Goal: Task Accomplishment & Management: Use online tool/utility

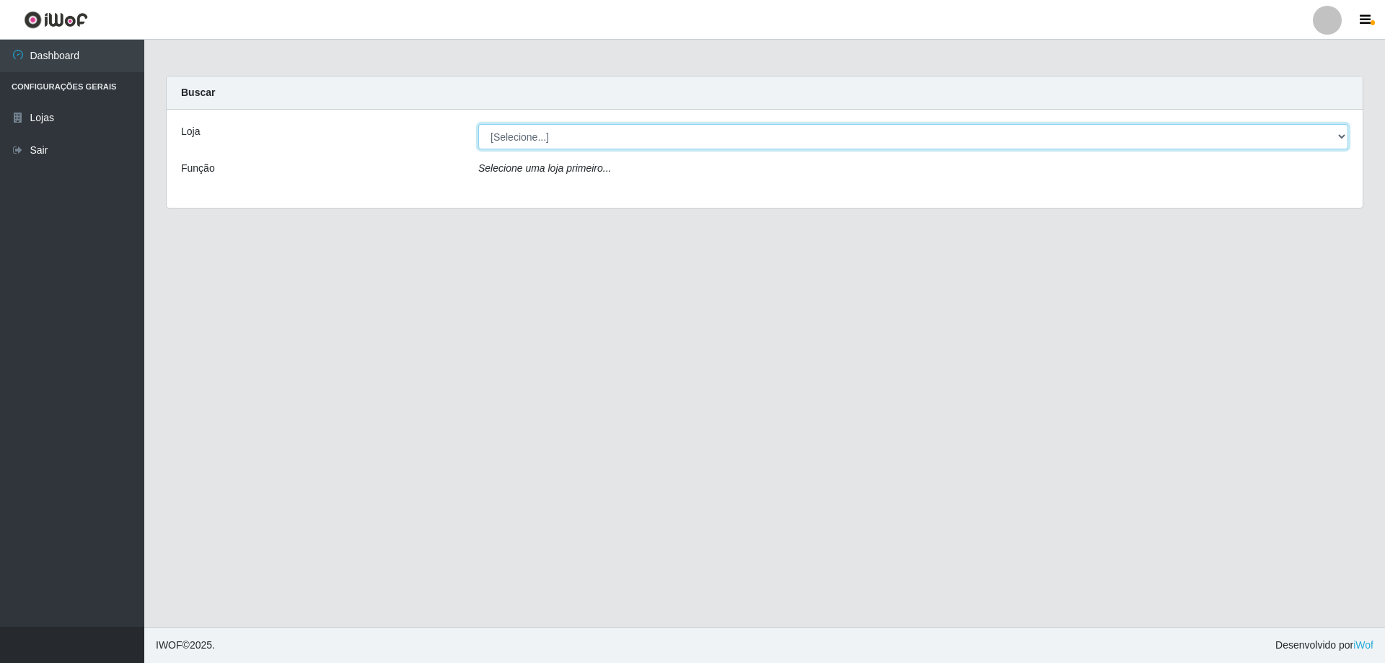
click at [663, 140] on select "[Selecione...] Atacado Vem - [STREET_ADDRESS]" at bounding box center [913, 136] width 870 height 25
select select "461"
click at [478, 124] on select "[Selecione...] Atacado Vem - [STREET_ADDRESS]" at bounding box center [913, 136] width 870 height 25
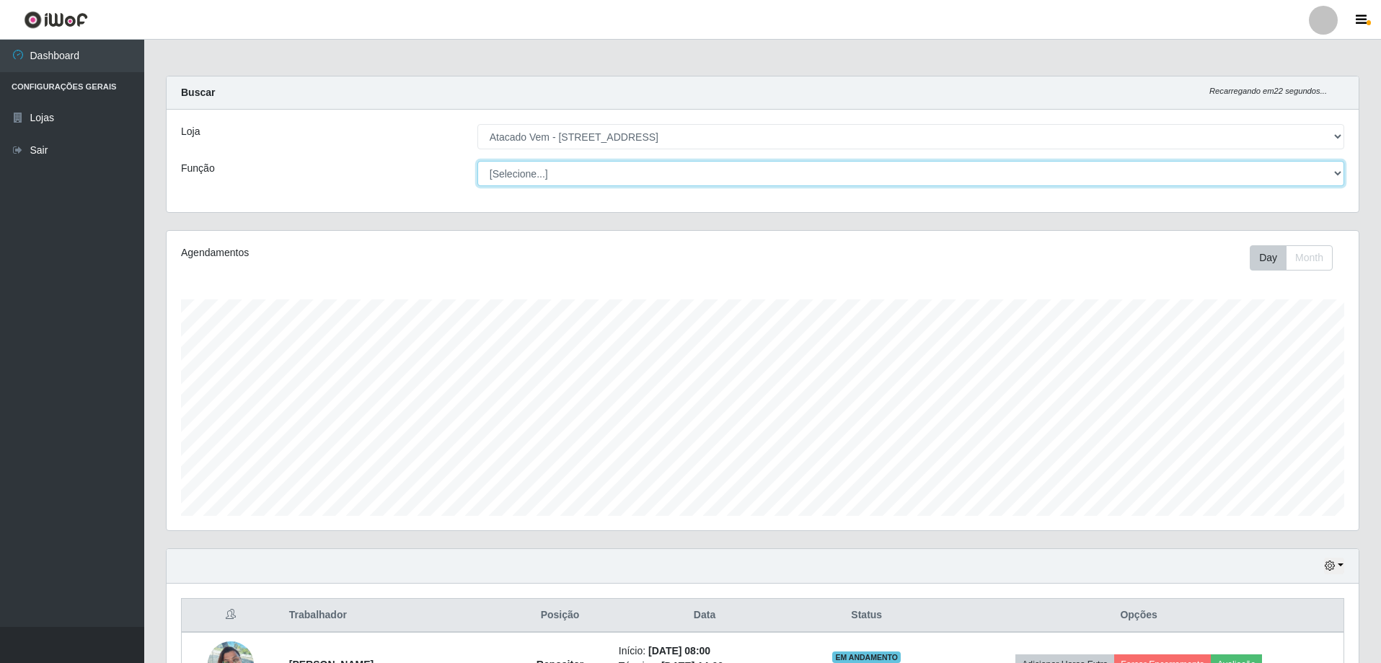
click at [536, 174] on select "[Selecione...] Carregador e Descarregador de Caminhão Carregador e Descarregado…" at bounding box center [910, 173] width 867 height 25
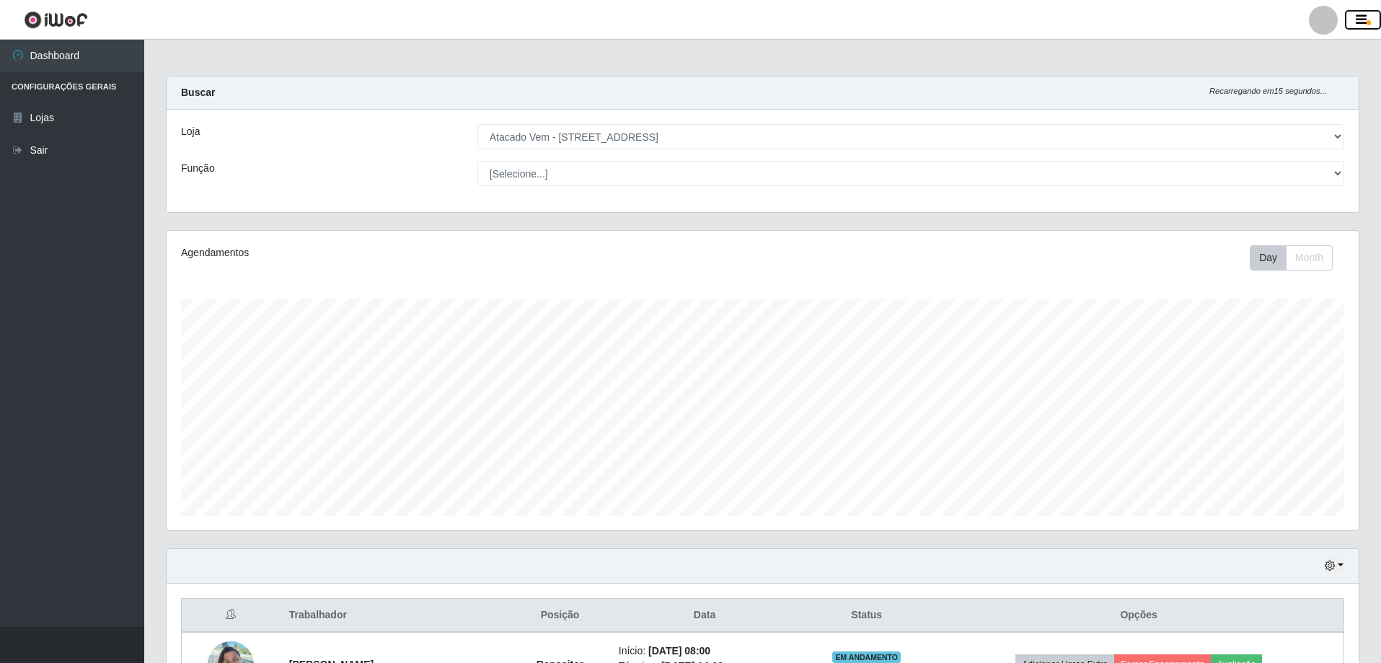
click at [1361, 19] on icon "button" at bounding box center [1361, 20] width 11 height 13
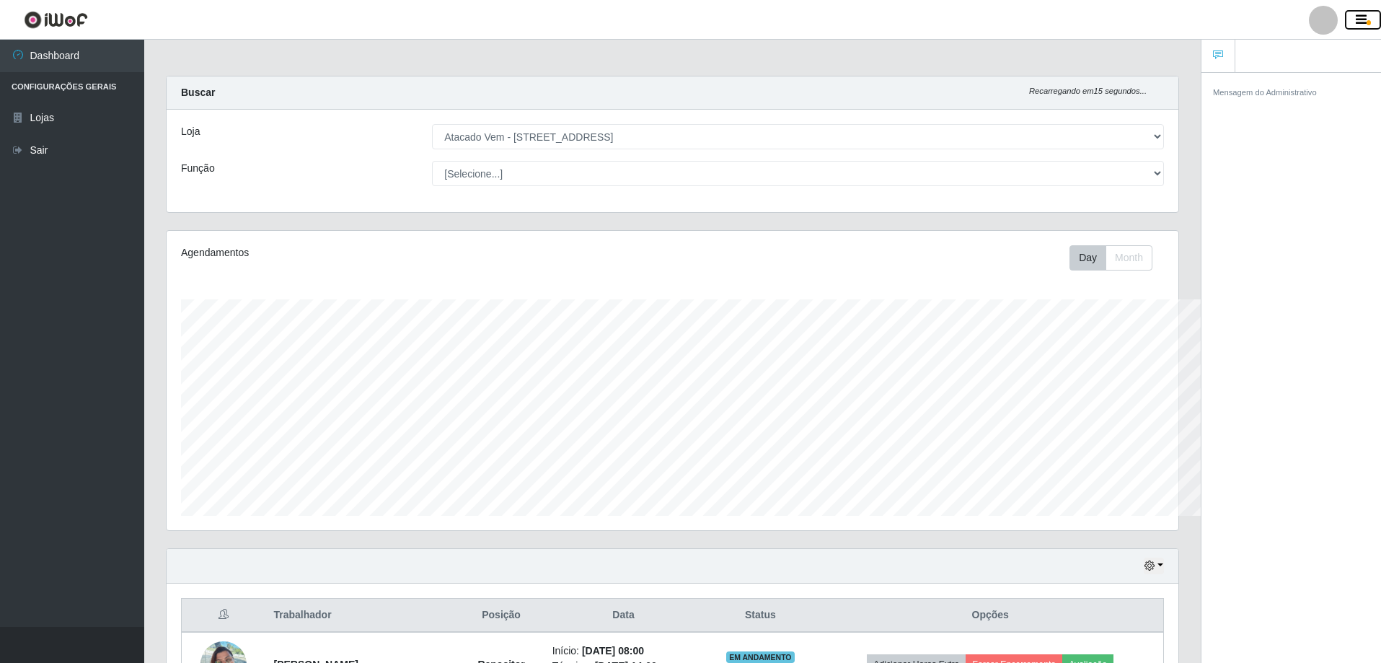
scroll to position [720857, 720144]
click at [1318, 22] on div at bounding box center [1323, 20] width 29 height 29
